Goal: Register for event/course

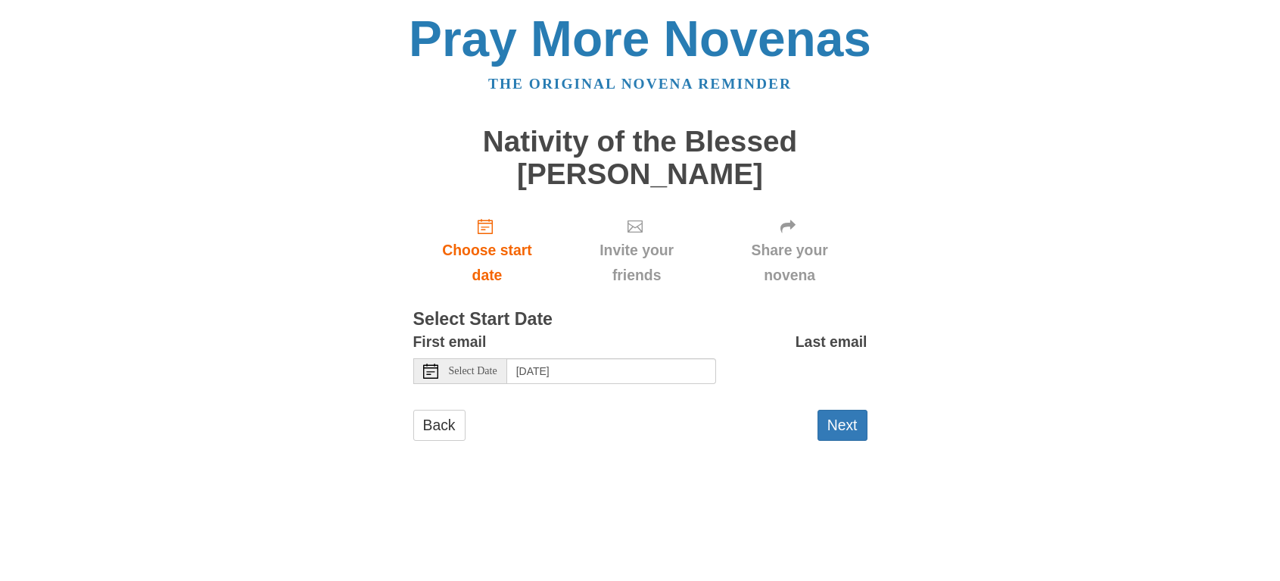
click at [507, 370] on div "Select Date" at bounding box center [460, 371] width 94 height 26
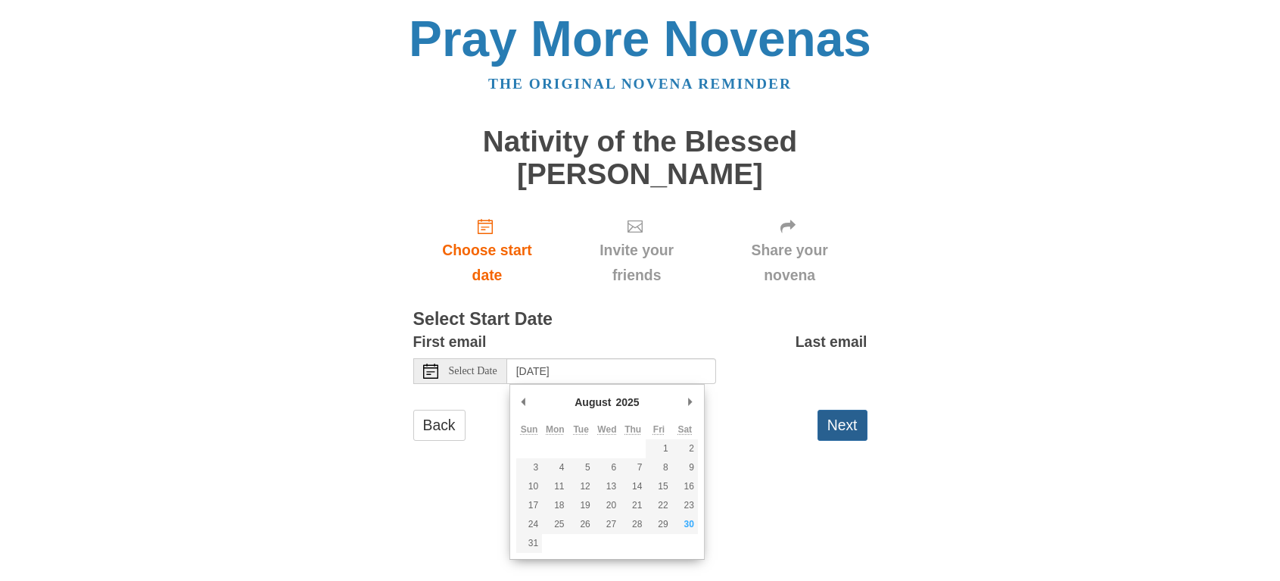
click at [840, 424] on button "Next" at bounding box center [843, 425] width 50 height 31
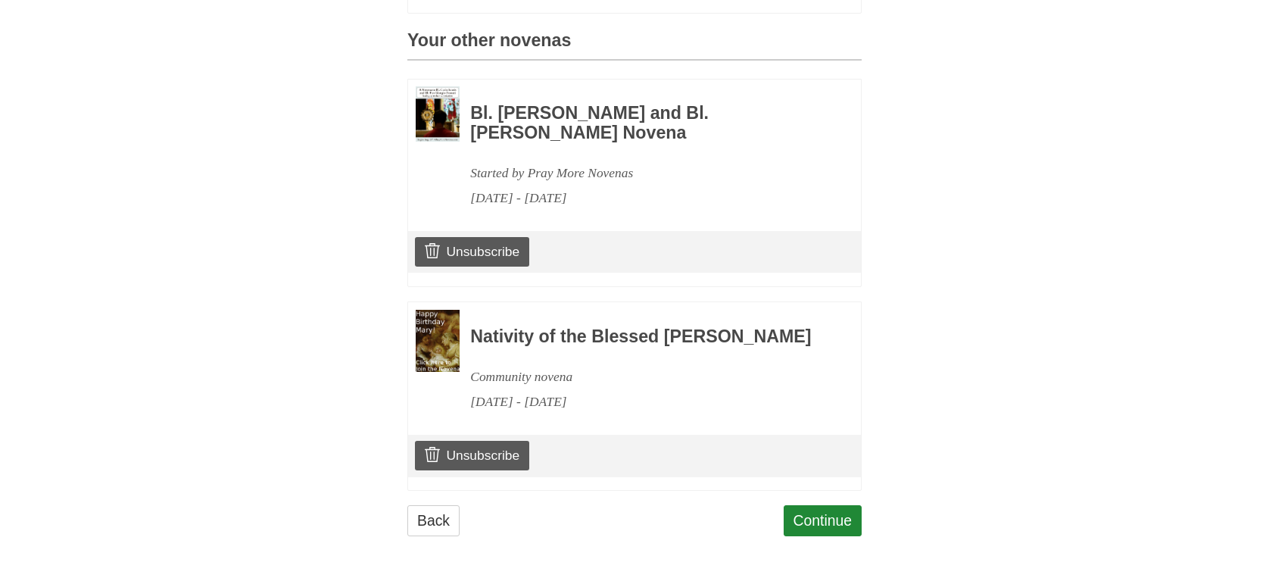
scroll to position [741, 0]
click at [504, 327] on h3 "Nativity of the Blessed [PERSON_NAME]" at bounding box center [645, 337] width 350 height 20
click at [815, 517] on link "Continue" at bounding box center [823, 520] width 79 height 31
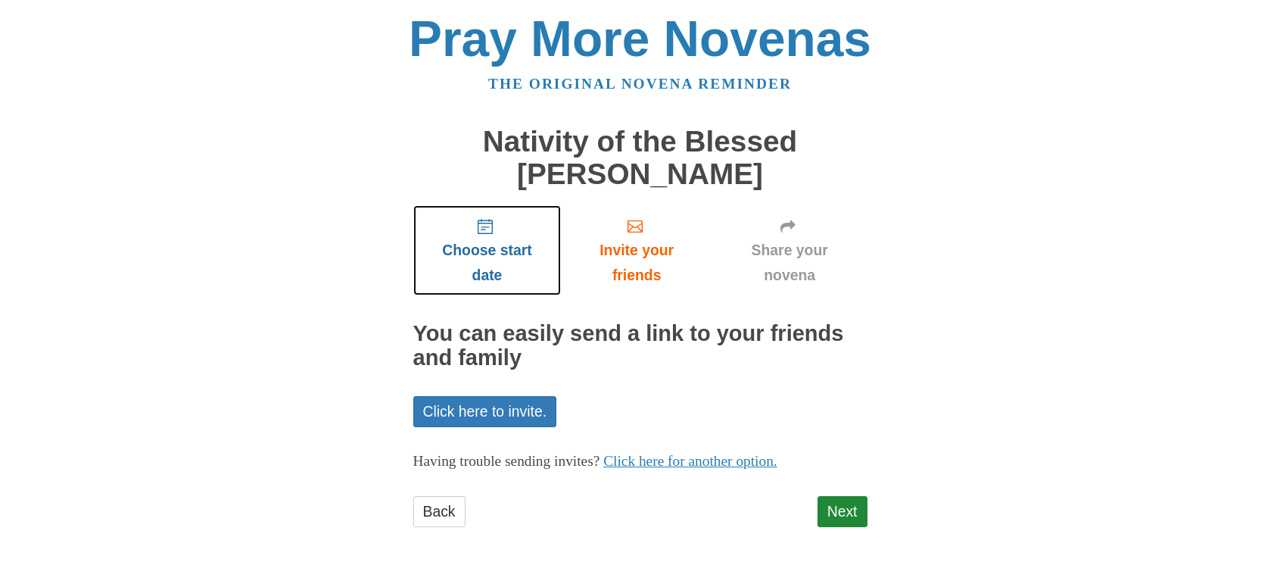
click at [482, 254] on span "Choose start date" at bounding box center [488, 263] width 118 height 50
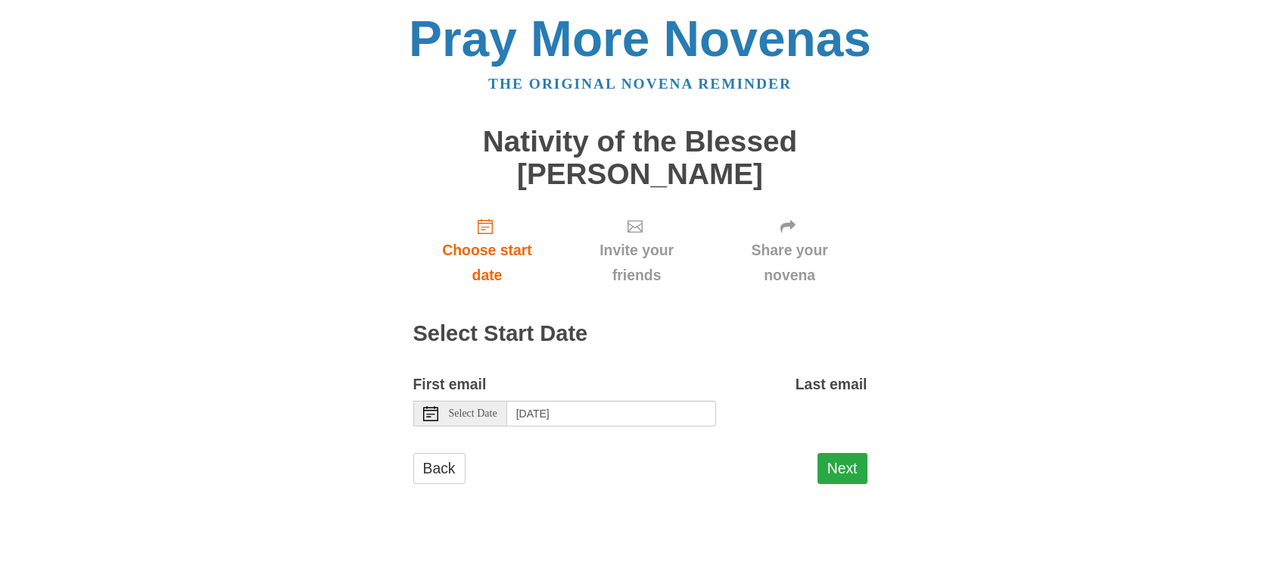
click at [840, 469] on button "Next" at bounding box center [843, 468] width 50 height 31
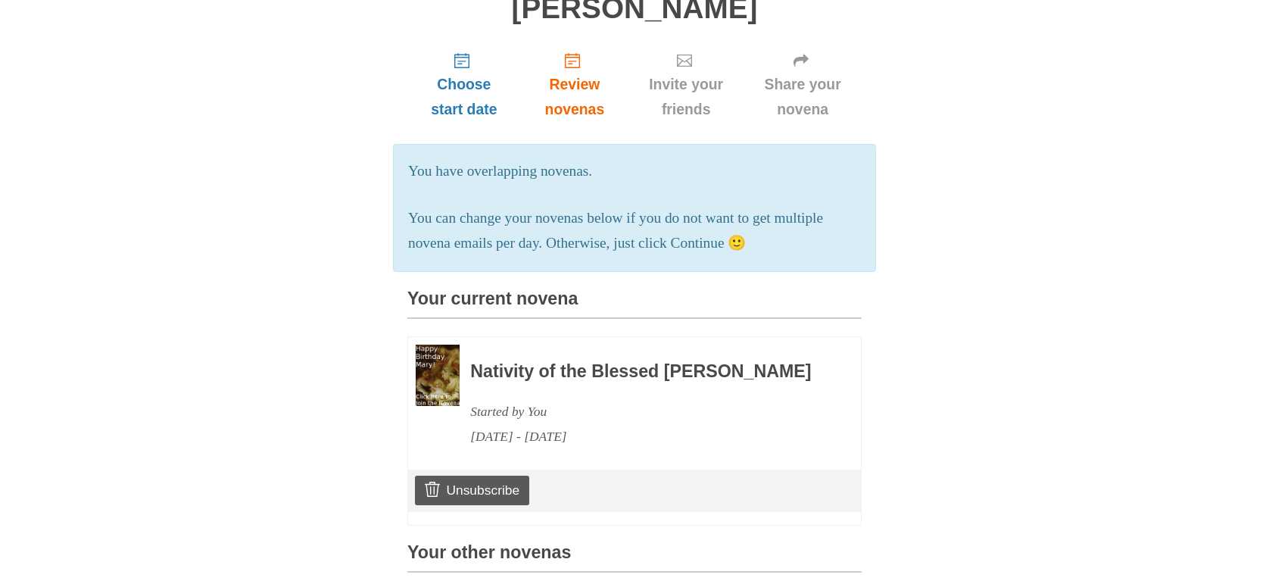
scroll to position [227, 0]
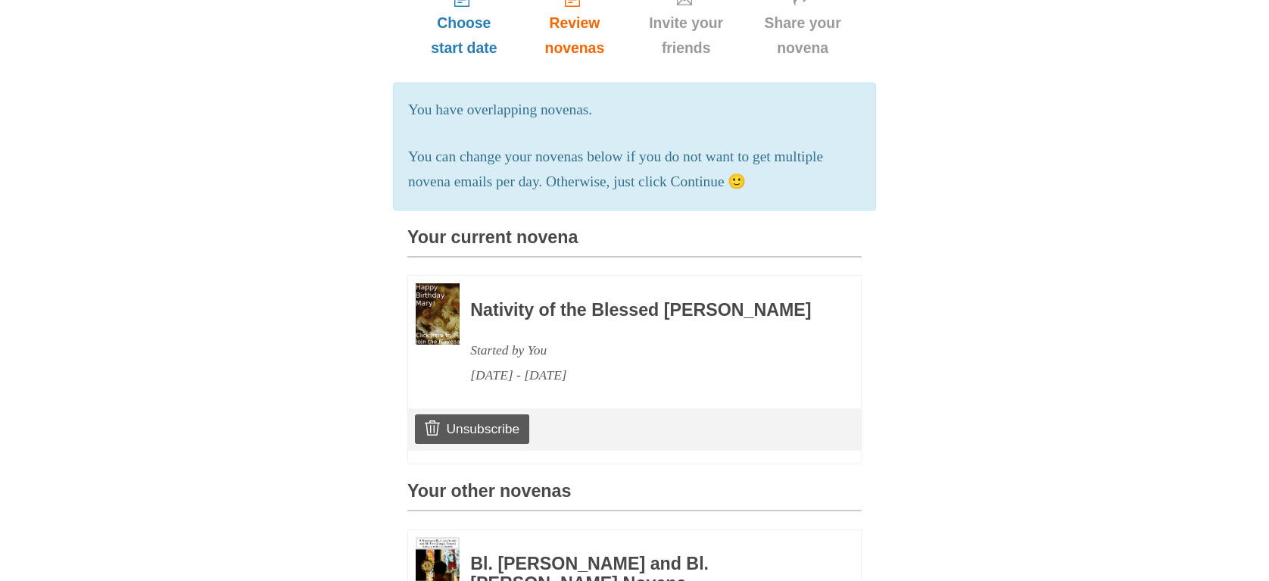
click at [506, 320] on h3 "Nativity of the Blessed [PERSON_NAME]" at bounding box center [645, 311] width 350 height 20
drag, startPoint x: 503, startPoint y: 345, endPoint x: 475, endPoint y: 345, distance: 28.0
click at [500, 320] on h3 "Nativity of the Blessed [PERSON_NAME]" at bounding box center [645, 311] width 350 height 20
click at [358, 342] on div "Pray More Novenas The original novena reminder Nativity of the Blessed Virgin M…" at bounding box center [635, 402] width 886 height 1258
click at [457, 332] on img at bounding box center [438, 314] width 44 height 62
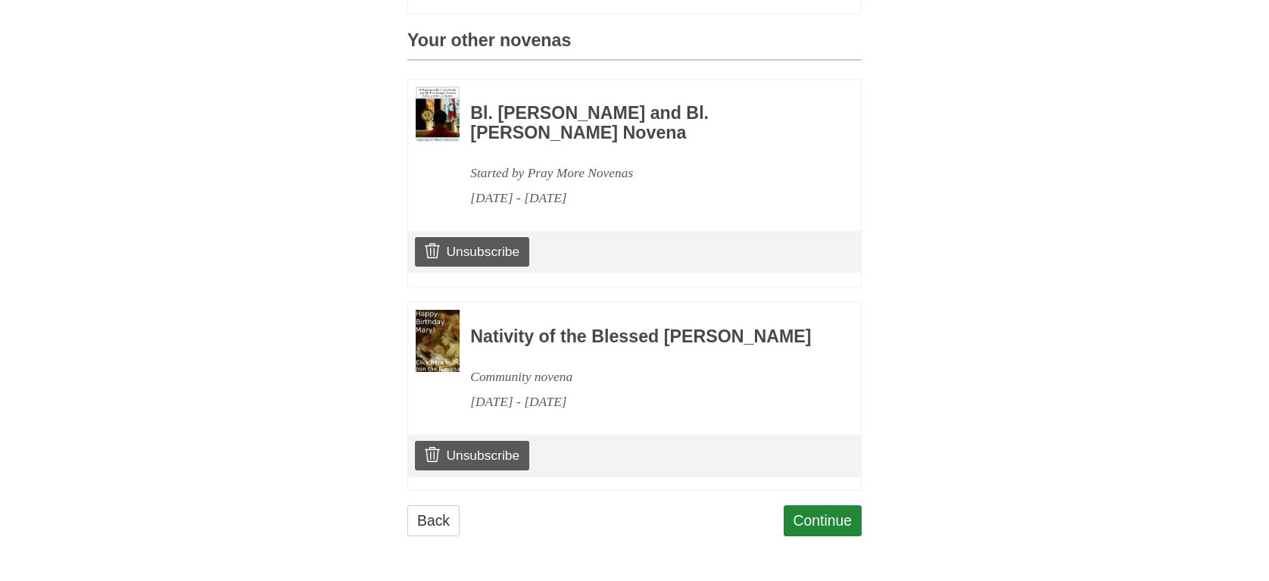
scroll to position [741, 0]
click at [502, 334] on h3 "Nativity of the Blessed [PERSON_NAME]" at bounding box center [645, 337] width 350 height 20
click at [463, 329] on div "Nativity of the Blessed Virgin Mary Novena Community novena August 30, 2025 - S…" at bounding box center [634, 361] width 453 height 119
click at [818, 519] on link "Continue" at bounding box center [823, 520] width 79 height 31
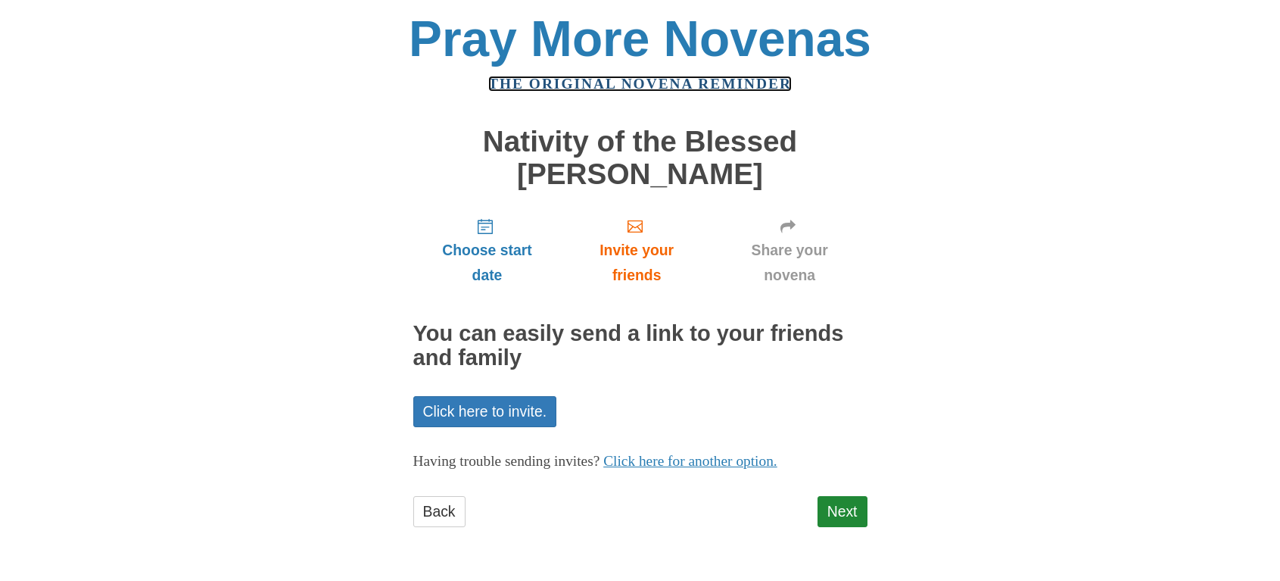
click at [596, 83] on link "The original novena reminder" at bounding box center [640, 84] width 304 height 16
